Goal: Transaction & Acquisition: Purchase product/service

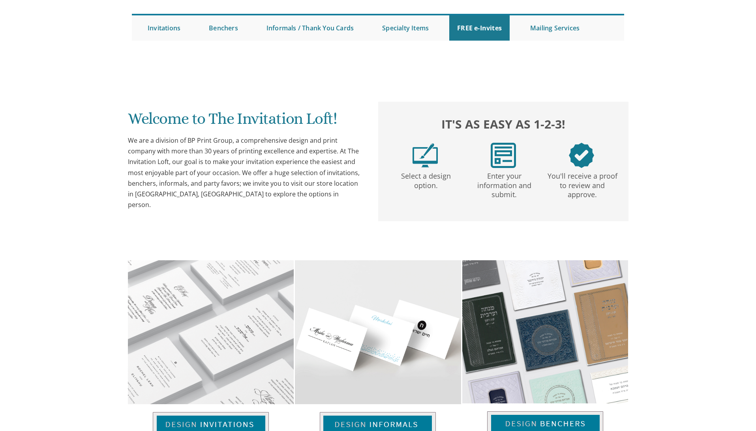
scroll to position [96, 0]
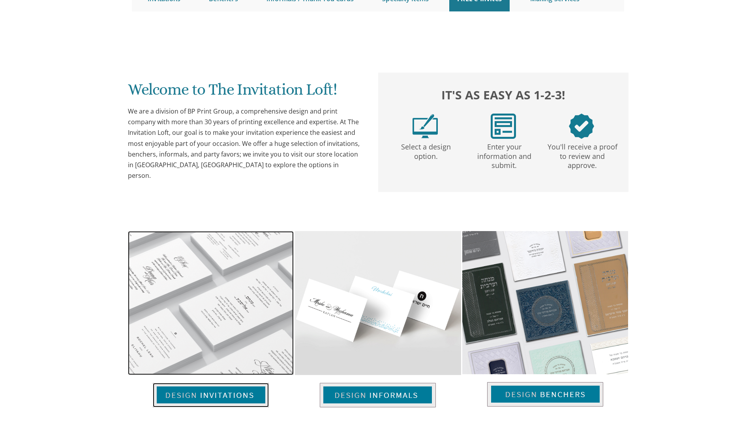
click at [247, 383] on img at bounding box center [211, 395] width 116 height 24
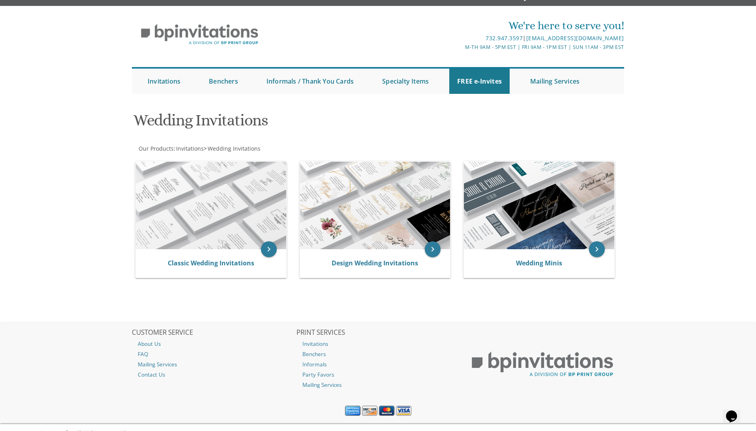
scroll to position [27, 0]
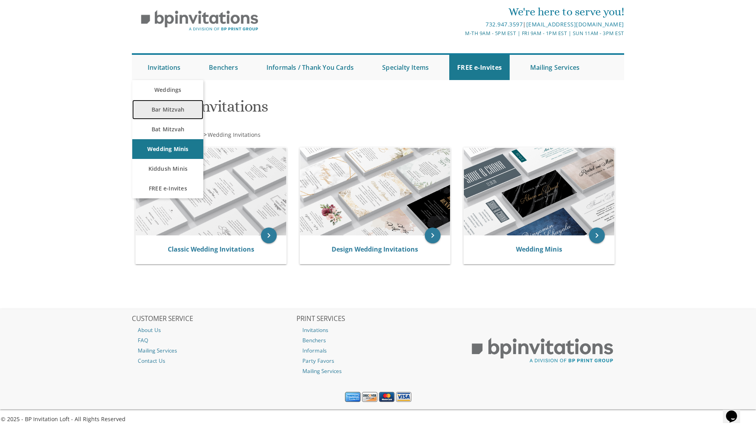
click at [174, 111] on link "Bar Mitzvah" at bounding box center [167, 110] width 71 height 20
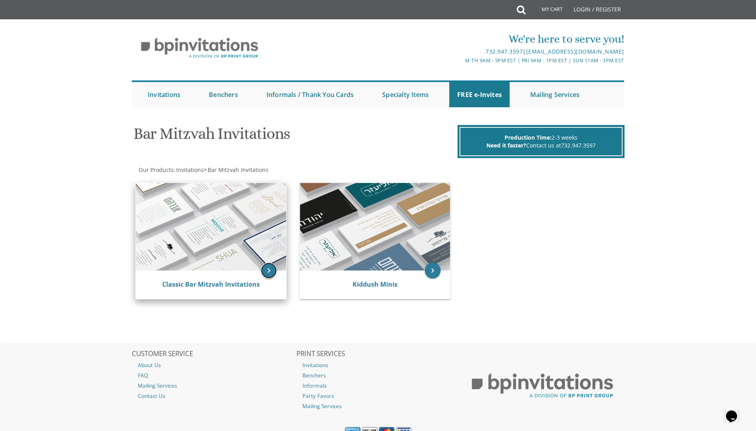
click at [270, 270] on icon "keyboard_arrow_right" at bounding box center [269, 271] width 16 height 16
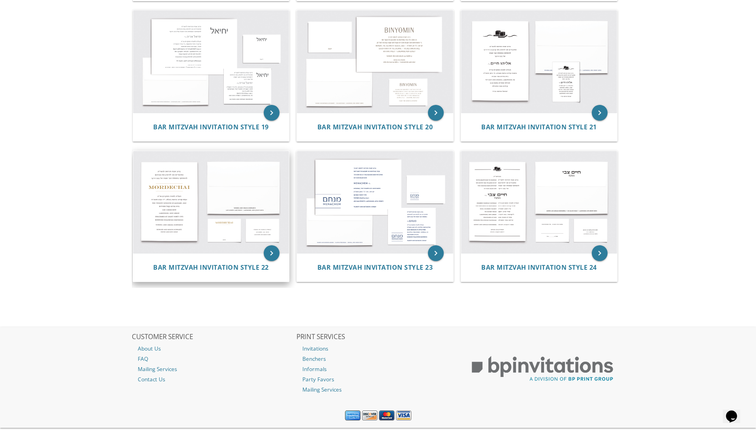
scroll to position [1003, 0]
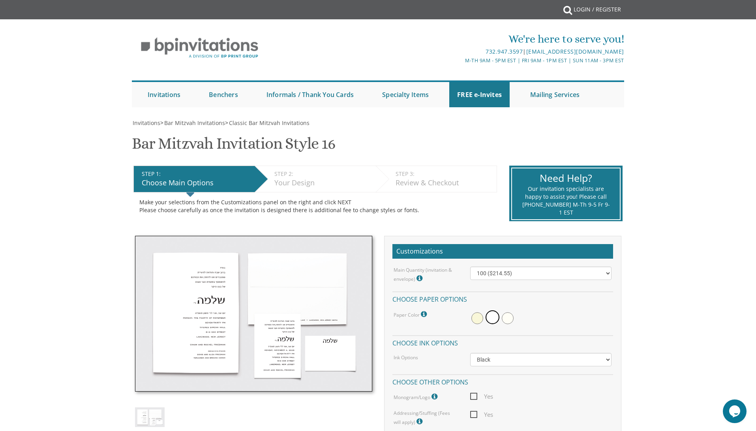
click at [229, 298] on img at bounding box center [253, 314] width 237 height 156
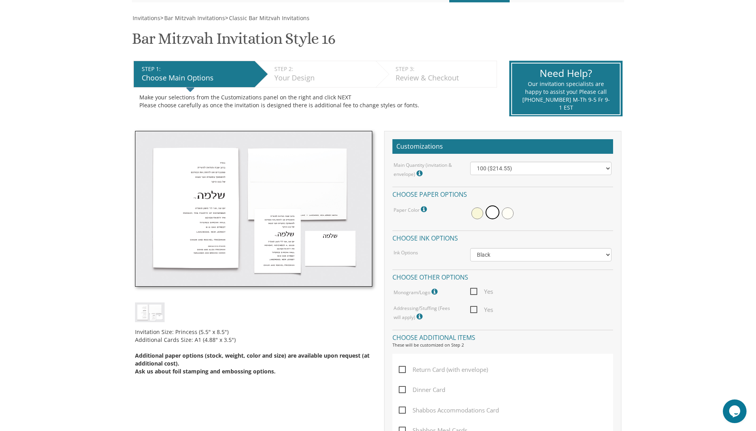
scroll to position [107, 0]
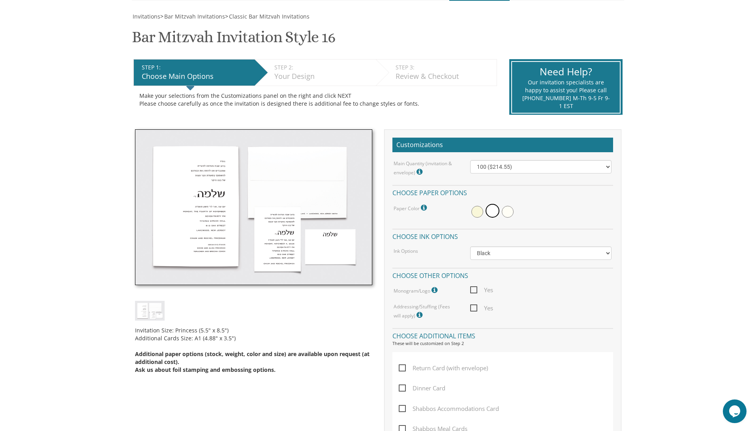
click at [156, 315] on img at bounding box center [150, 310] width 30 height 19
click at [490, 168] on select "100 ($214.55) 200 ($254.60) 300 ($294.25) 400 ($333.55) 500 ($373.90) 600 ($413…" at bounding box center [540, 166] width 141 height 13
select select "200"
click at [470, 160] on select "100 ($214.55) 200 ($254.60) 300 ($294.25) 400 ($333.55) 500 ($373.90) 600 ($413…" at bounding box center [540, 166] width 141 height 13
click at [477, 215] on span at bounding box center [477, 212] width 12 height 12
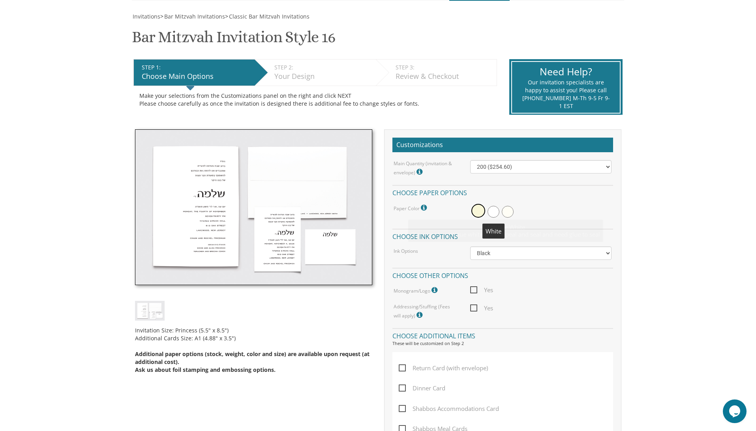
click at [492, 212] on span at bounding box center [494, 212] width 12 height 12
click at [488, 248] on select "Black Colored Ink ($65.00) Black + One Color ($100.00) Two Colors ($165.00)" at bounding box center [540, 253] width 141 height 13
select select "Black + One Color"
click at [470, 247] on select "Black Colored Ink ($65.00) Black + One Color ($100.00) Two Colors ($165.00)" at bounding box center [540, 253] width 141 height 13
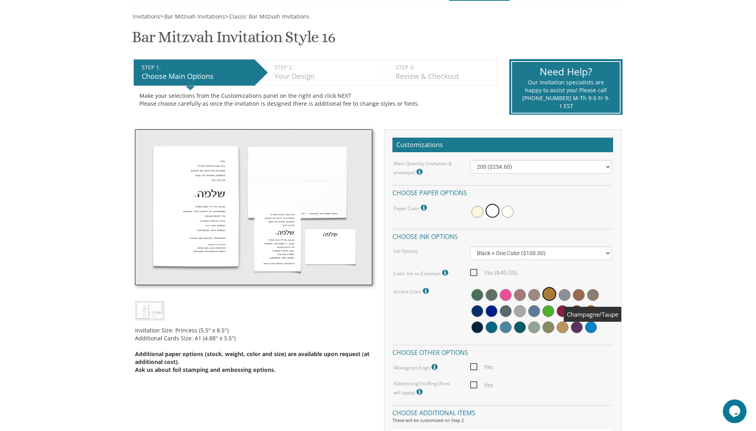
click at [594, 298] on span at bounding box center [593, 295] width 12 height 12
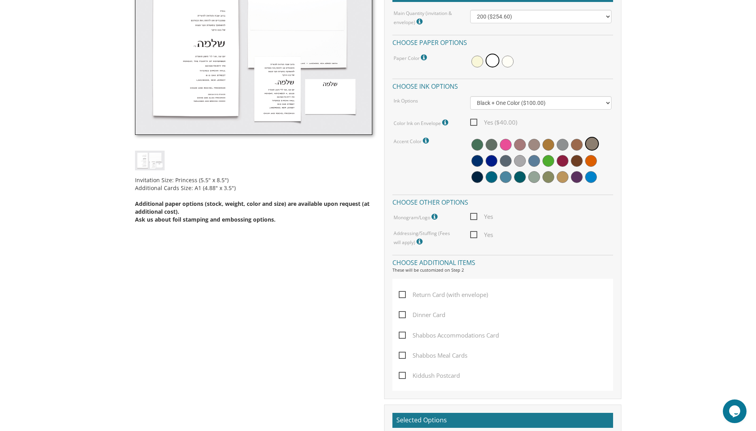
scroll to position [261, 0]
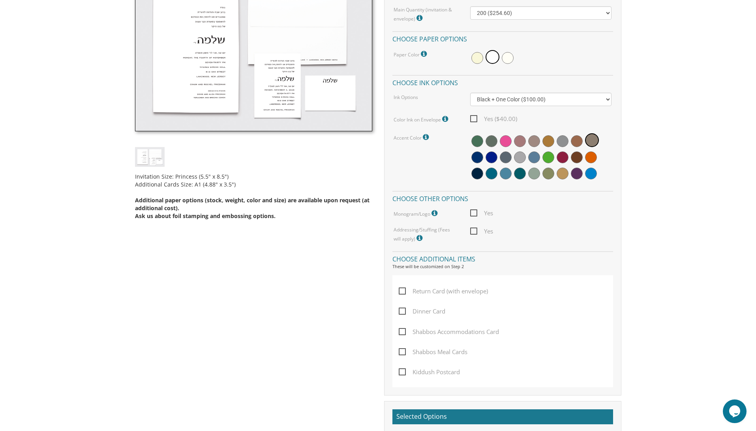
click at [460, 292] on span "Return Card (with envelope)" at bounding box center [443, 292] width 89 height 10
click at [404, 292] on input "Return Card (with envelope)" at bounding box center [401, 290] width 5 height 5
checkbox input "true"
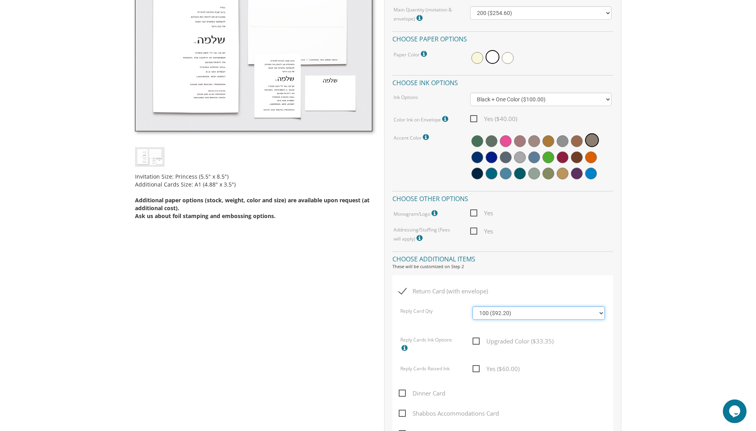
click at [484, 317] on select "100 ($92.20) 200 ($119.30) 300 ($141.90) 400 ($168.75) 500 ($191.00) 600 ($217.…" at bounding box center [539, 313] width 132 height 13
select select "200"
click at [473, 307] on select "100 ($92.20) 200 ($119.30) 300 ($141.90) 400 ($168.75) 500 ($191.00) 600 ($217.…" at bounding box center [539, 313] width 132 height 13
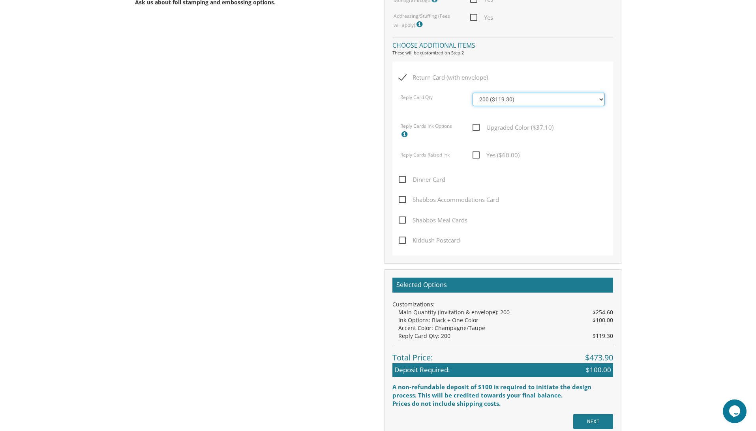
scroll to position [476, 0]
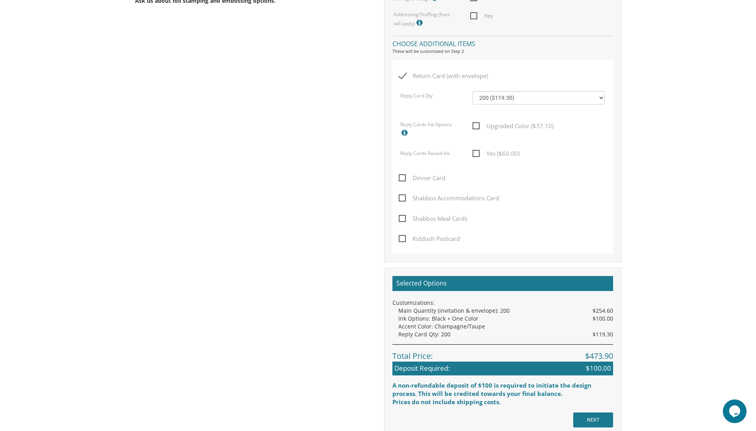
click at [439, 240] on span "Kiddush Postcard" at bounding box center [429, 239] width 61 height 10
click at [404, 240] on input "Kiddush Postcard" at bounding box center [401, 238] width 5 height 5
checkbox input "true"
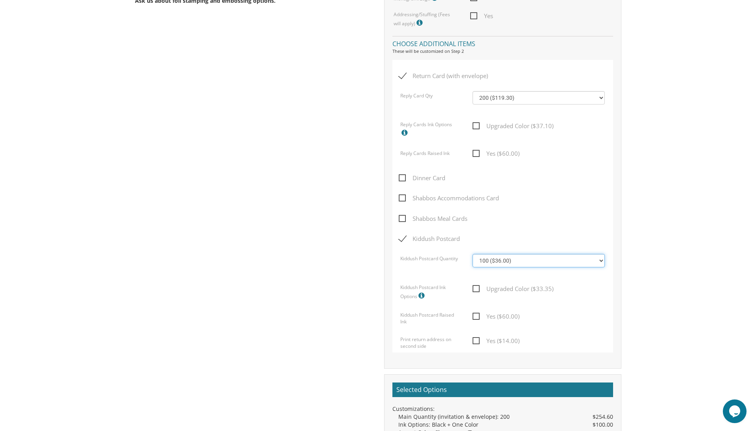
click at [489, 259] on select "100 ($36.00) 200 ($42.00) 300 ($48.00) 400 ($54.00) 500 ($60.00) 600 ($66.00) 7…" at bounding box center [539, 260] width 132 height 13
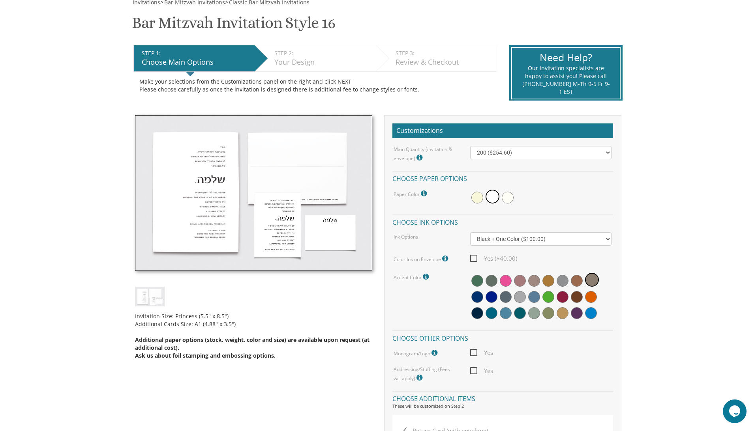
scroll to position [119, 0]
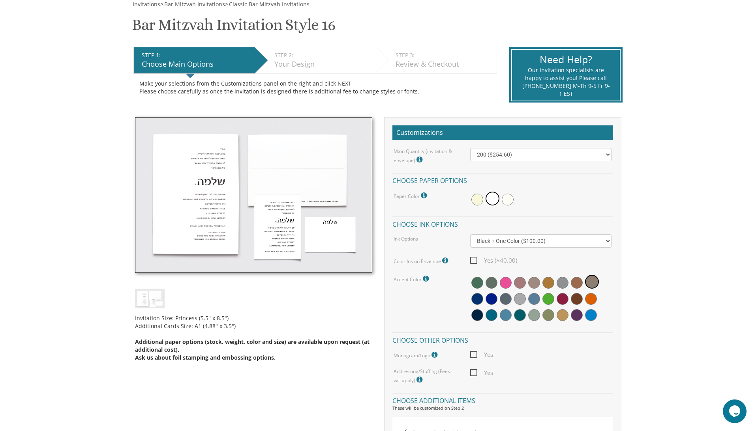
click at [220, 183] on img at bounding box center [253, 195] width 237 height 156
